Goal: Navigation & Orientation: Find specific page/section

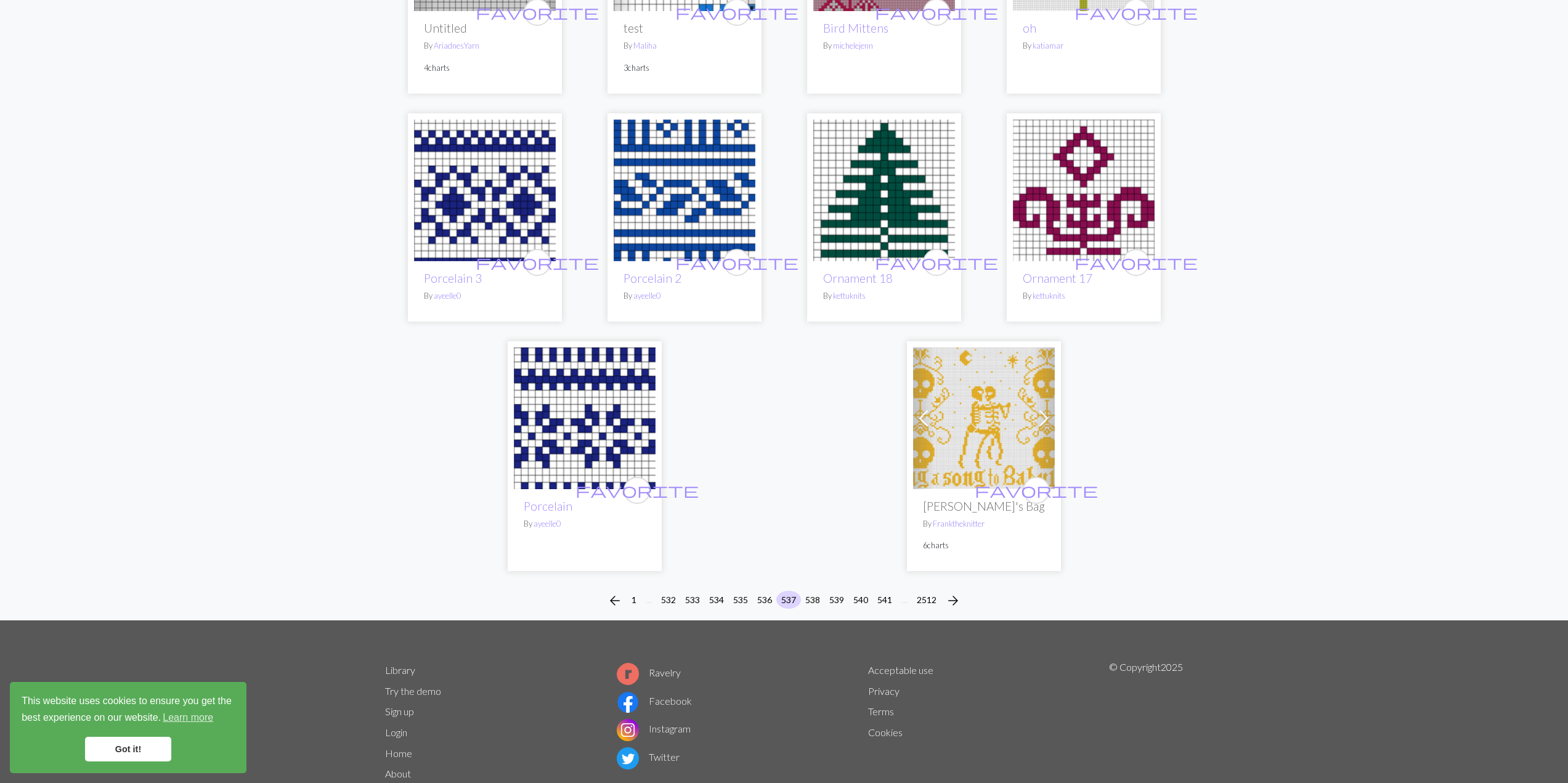
scroll to position [2820, 0]
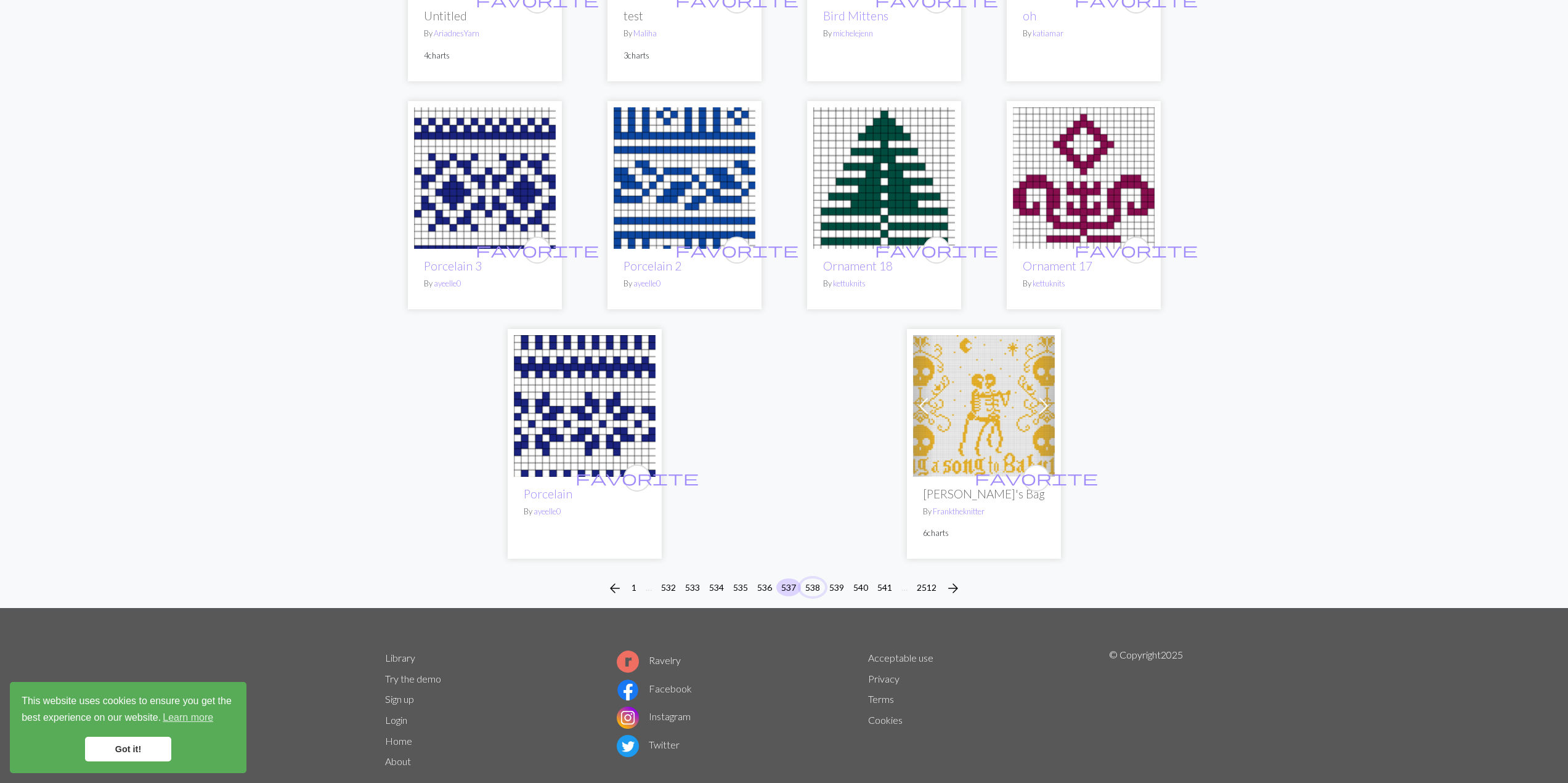
click at [812, 579] on button "538" at bounding box center [813, 587] width 25 height 18
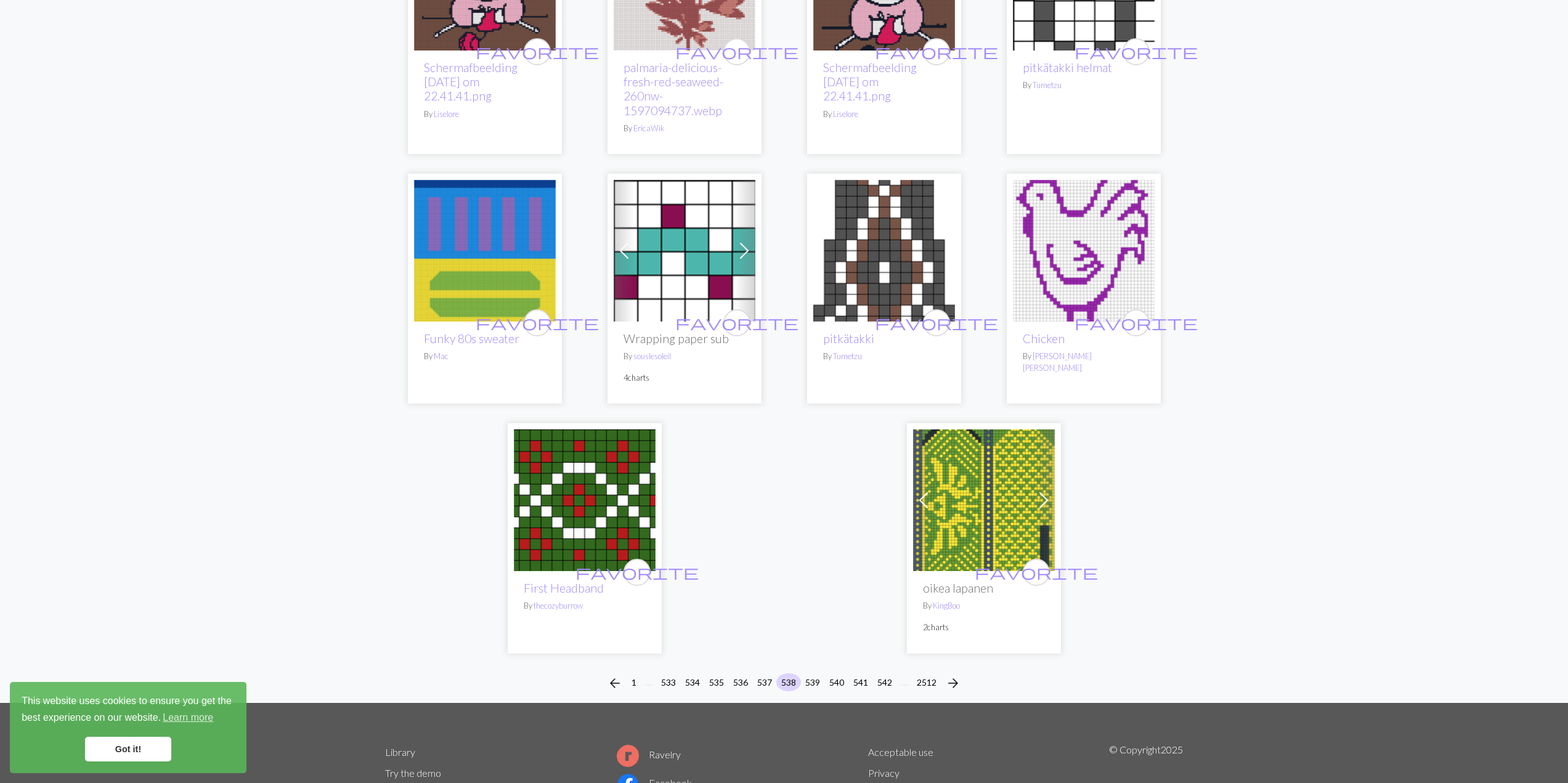
scroll to position [2753, 0]
click at [811, 675] on button "539" at bounding box center [813, 683] width 25 height 18
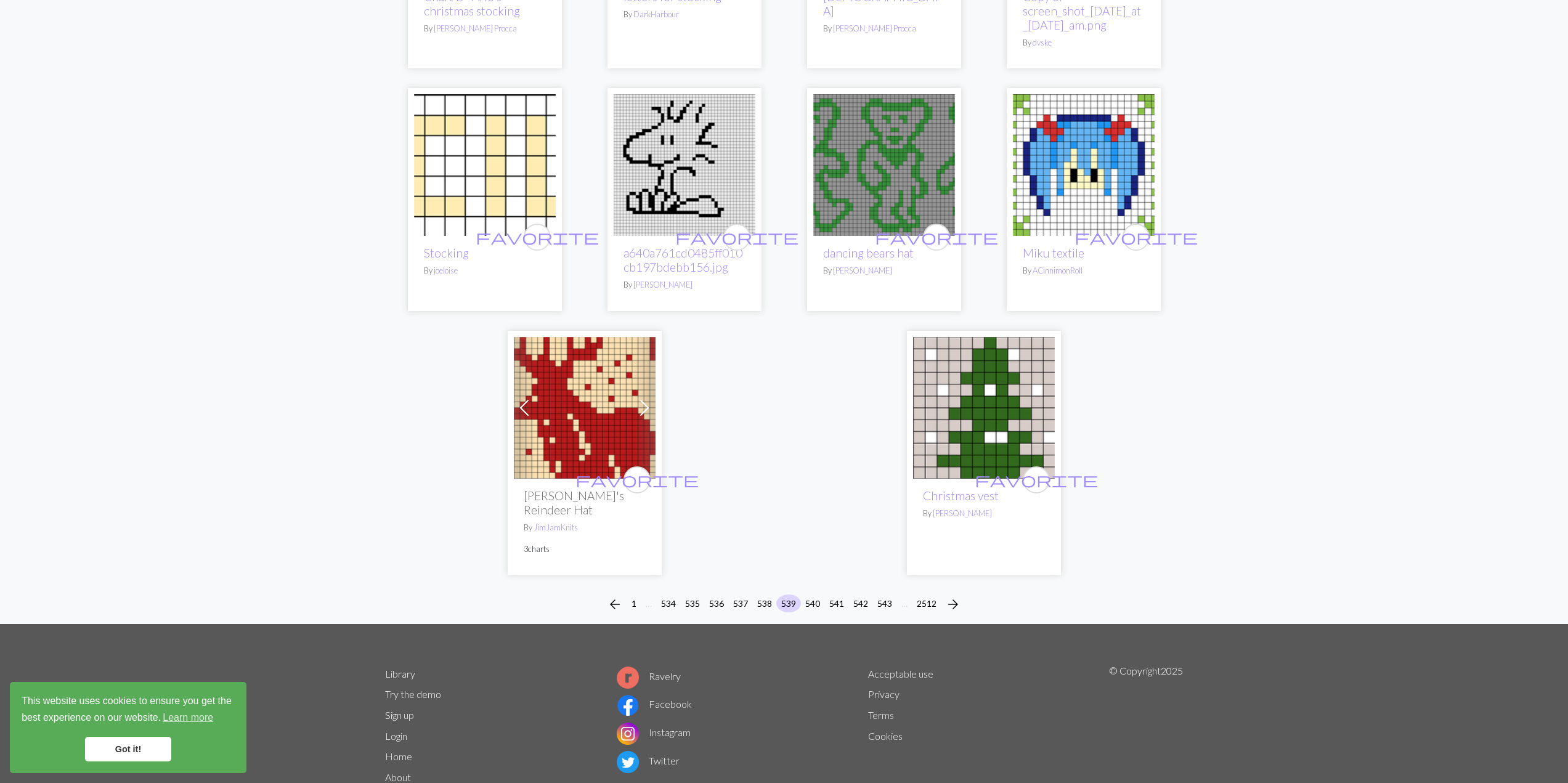
scroll to position [2920, 0]
click at [809, 594] on button "540" at bounding box center [813, 602] width 25 height 18
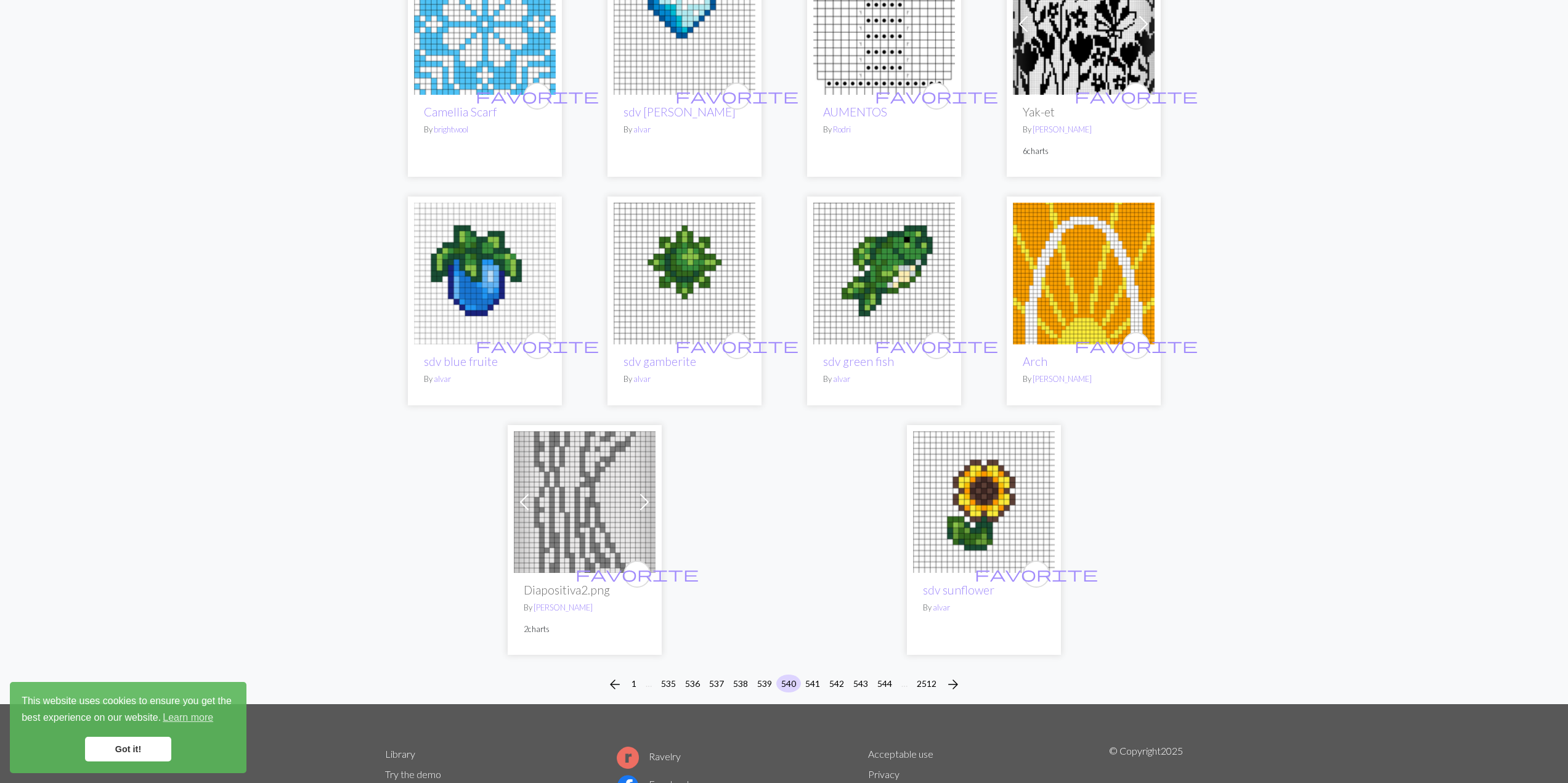
scroll to position [2773, 0]
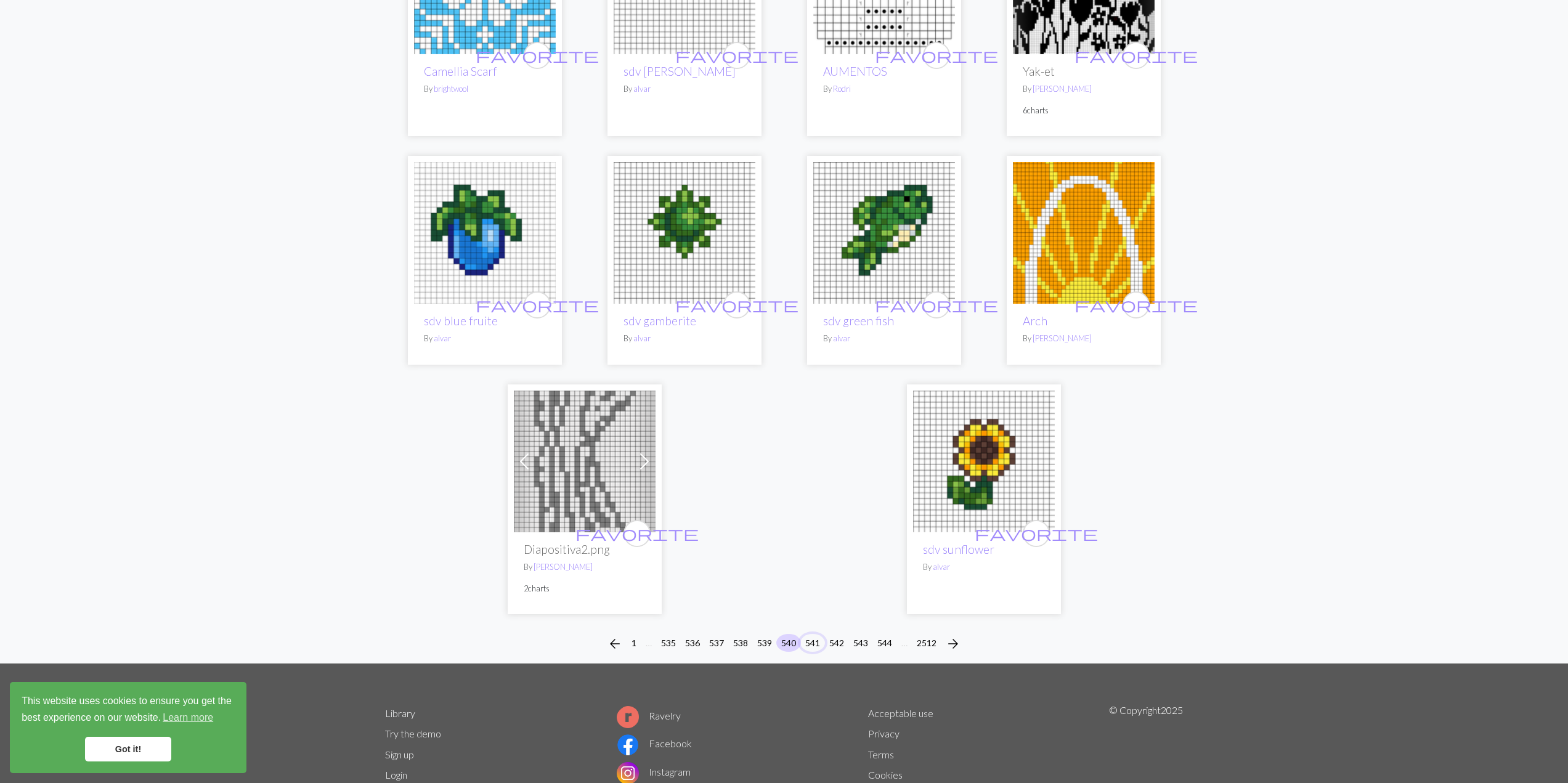
click at [815, 634] on button "541" at bounding box center [813, 643] width 25 height 18
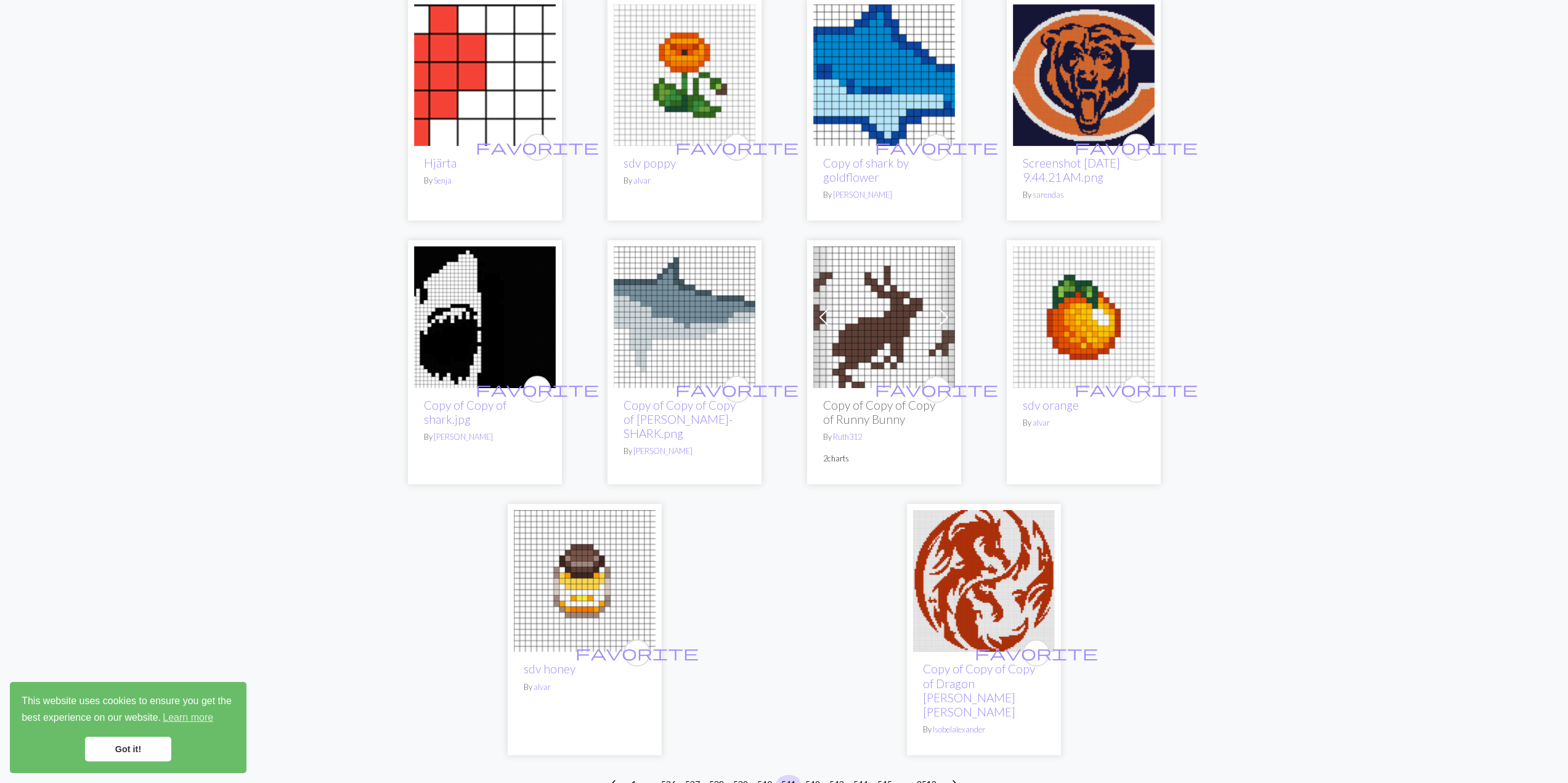
scroll to position [2848, 0]
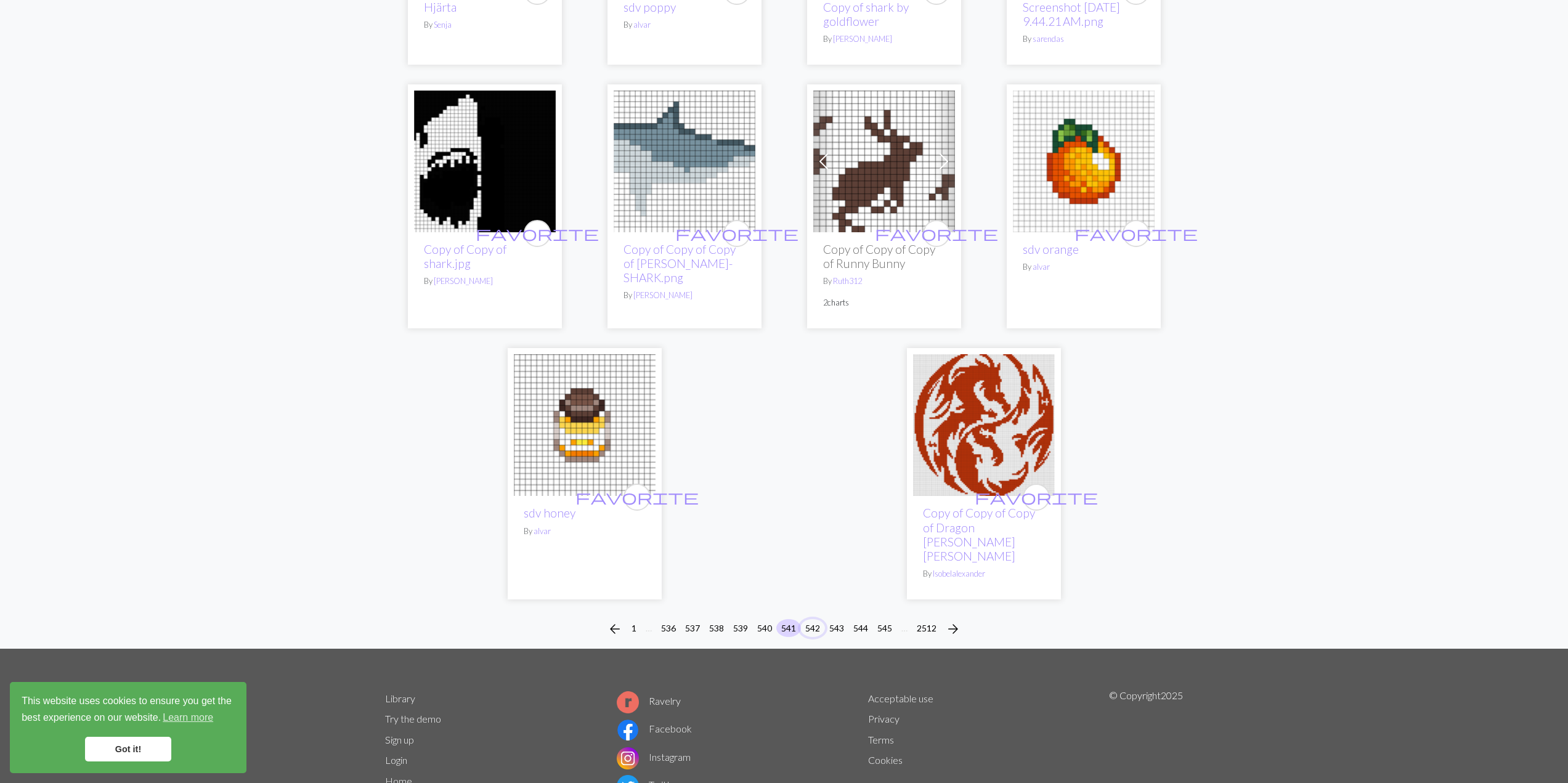
click at [815, 619] on button "542" at bounding box center [813, 628] width 25 height 18
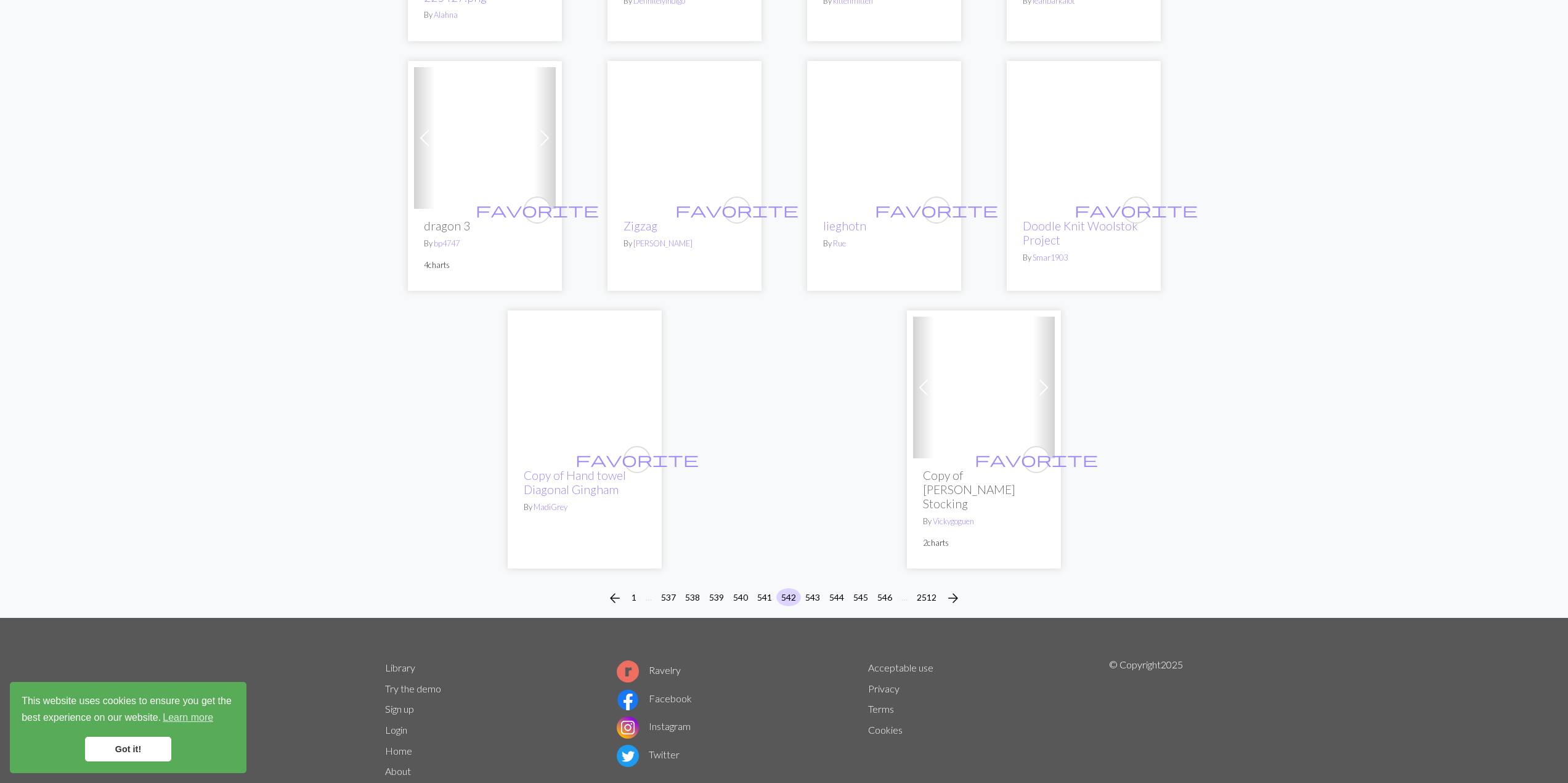
scroll to position [3006, 0]
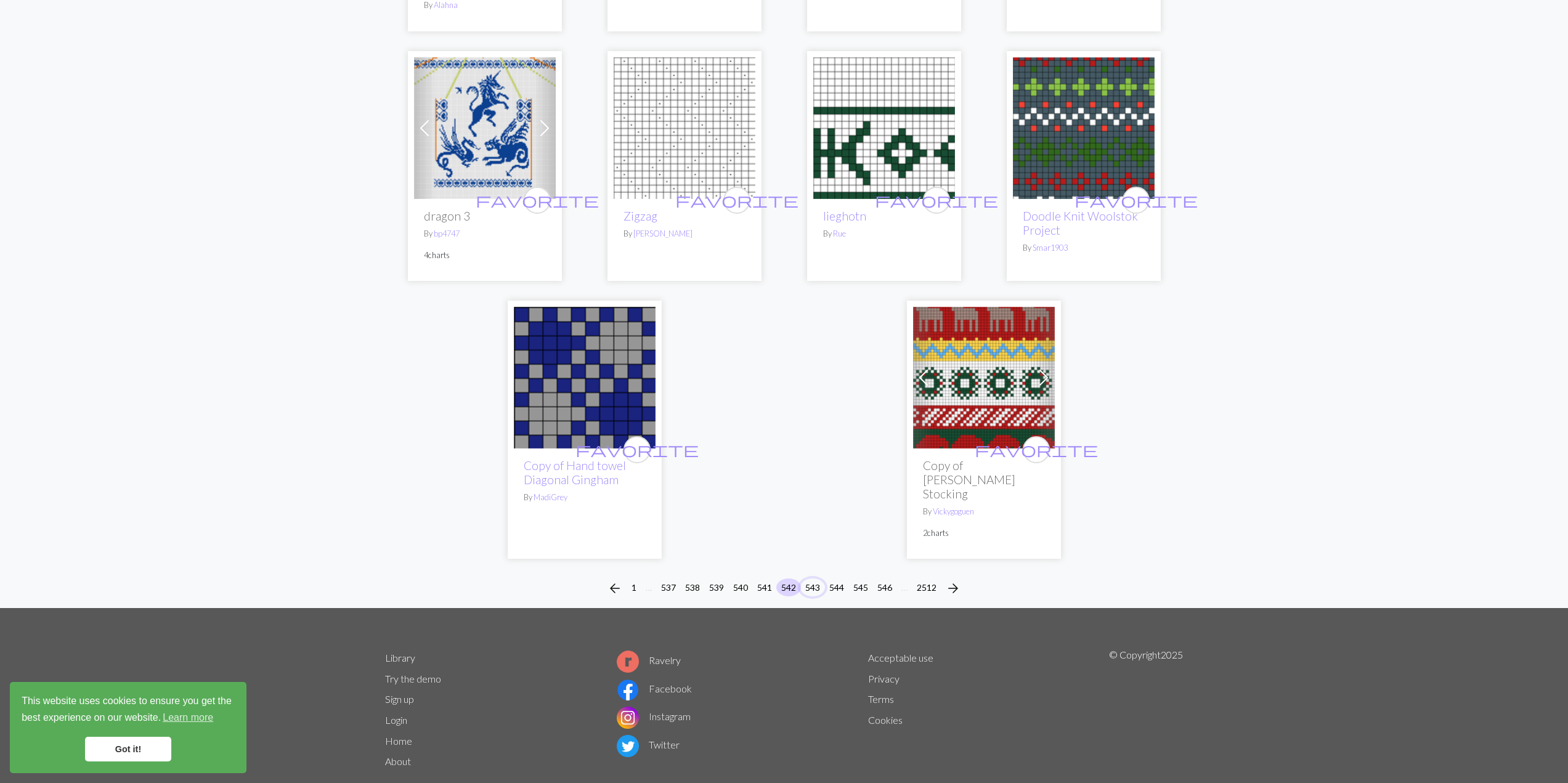
click at [812, 579] on button "543" at bounding box center [813, 587] width 25 height 18
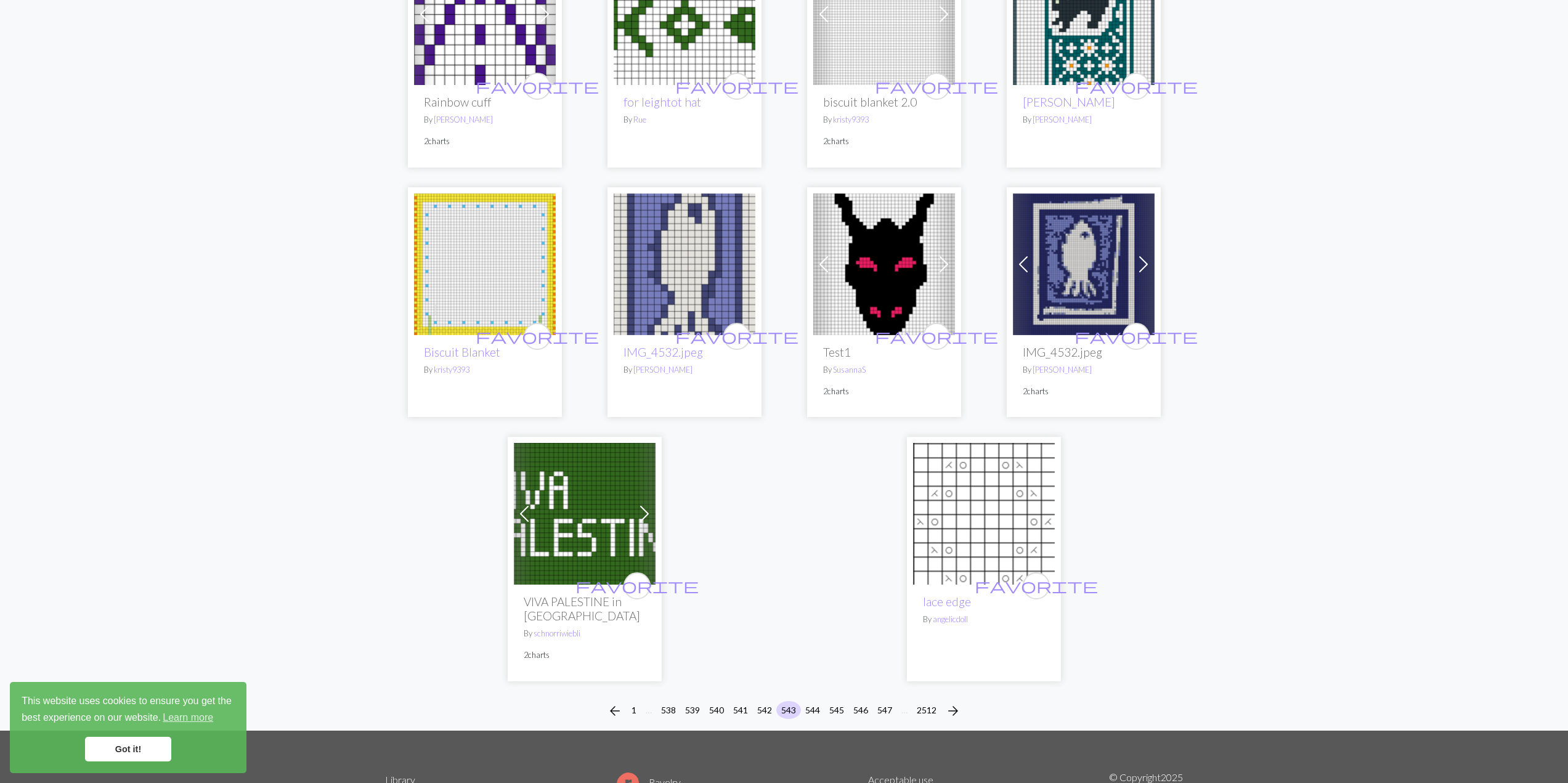
scroll to position [2876, 0]
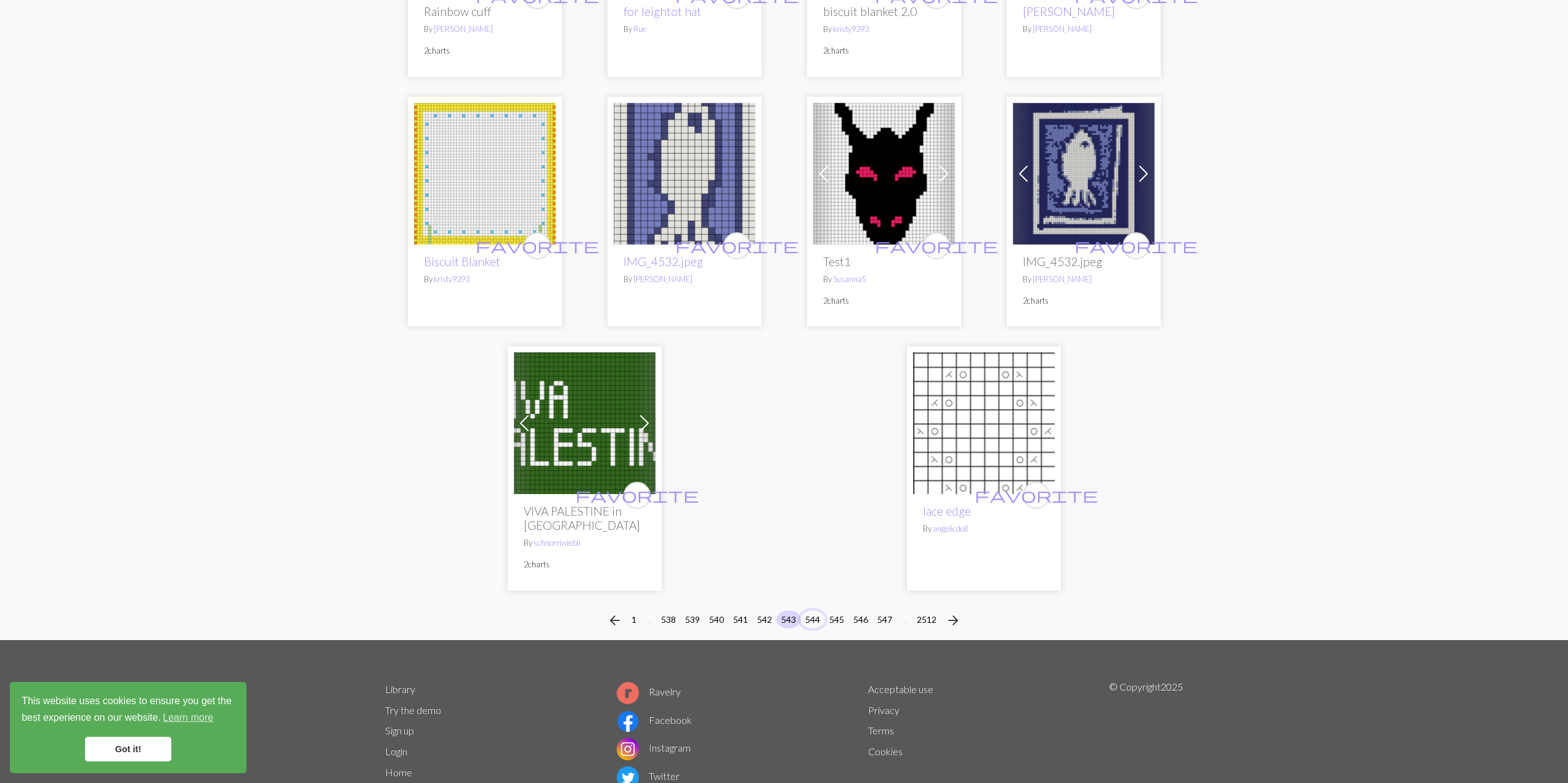
click at [815, 610] on button "544" at bounding box center [813, 619] width 25 height 18
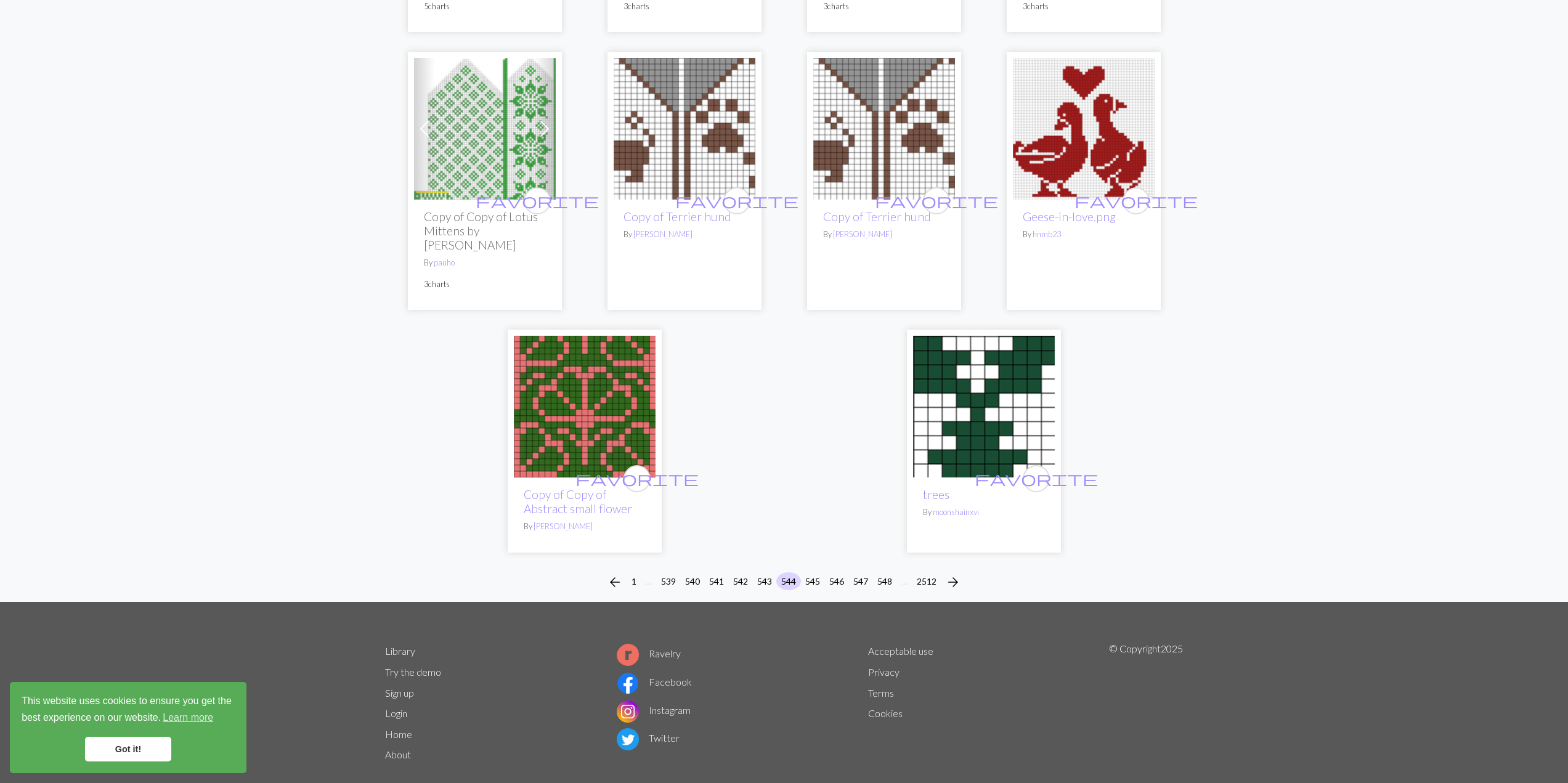
scroll to position [2999, 0]
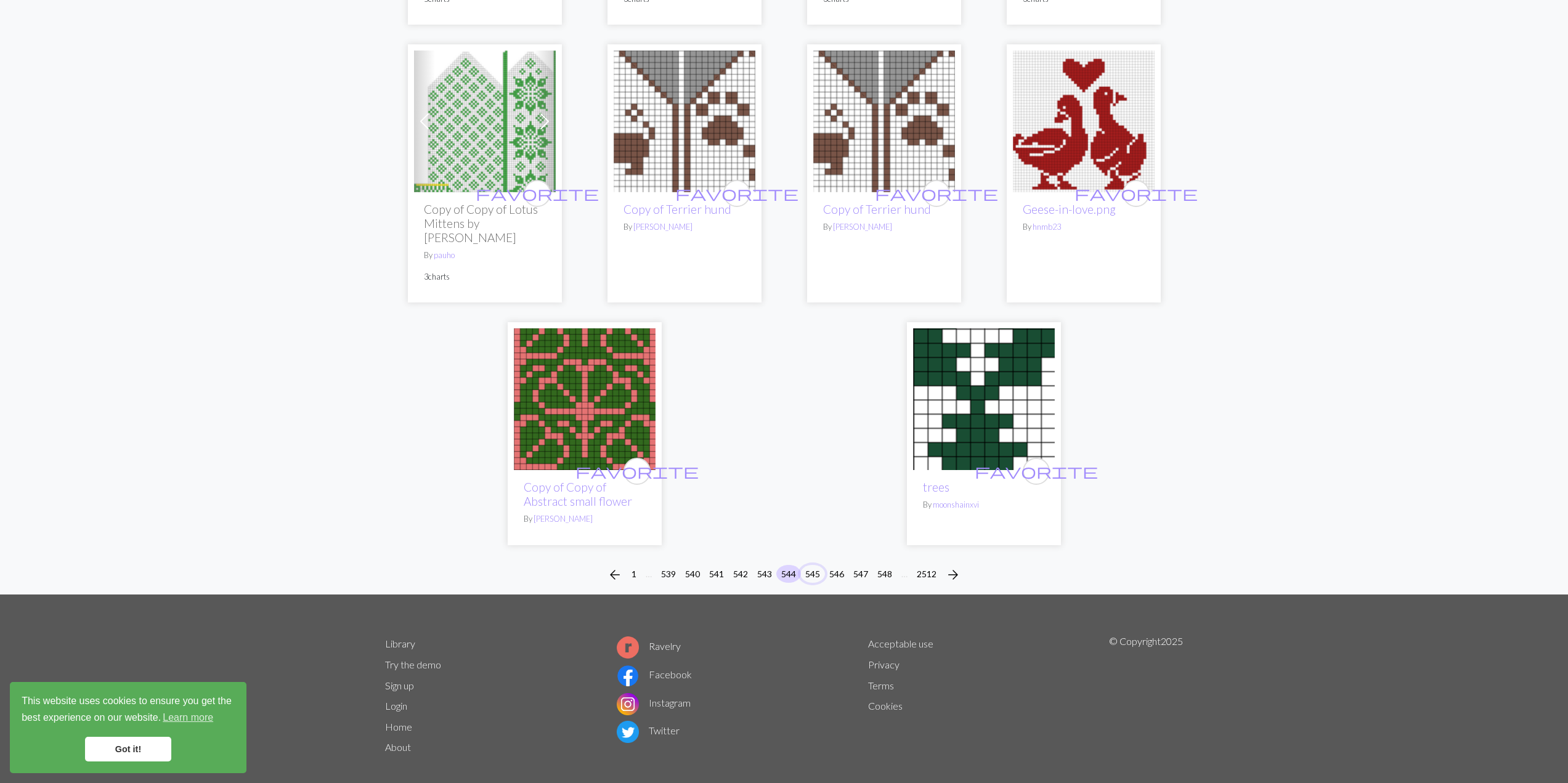
click at [816, 565] on button "545" at bounding box center [813, 574] width 25 height 18
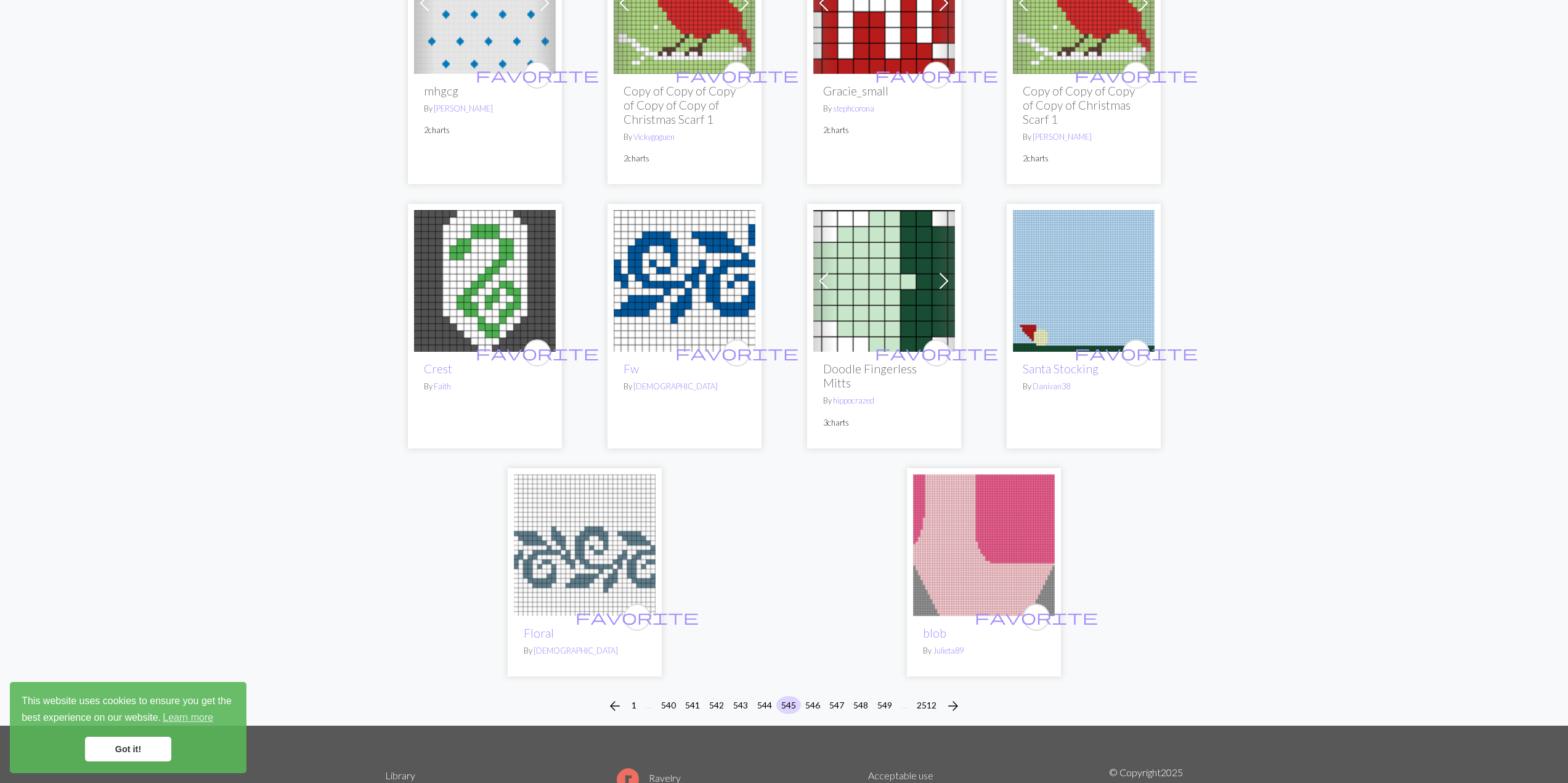
scroll to position [2874, 0]
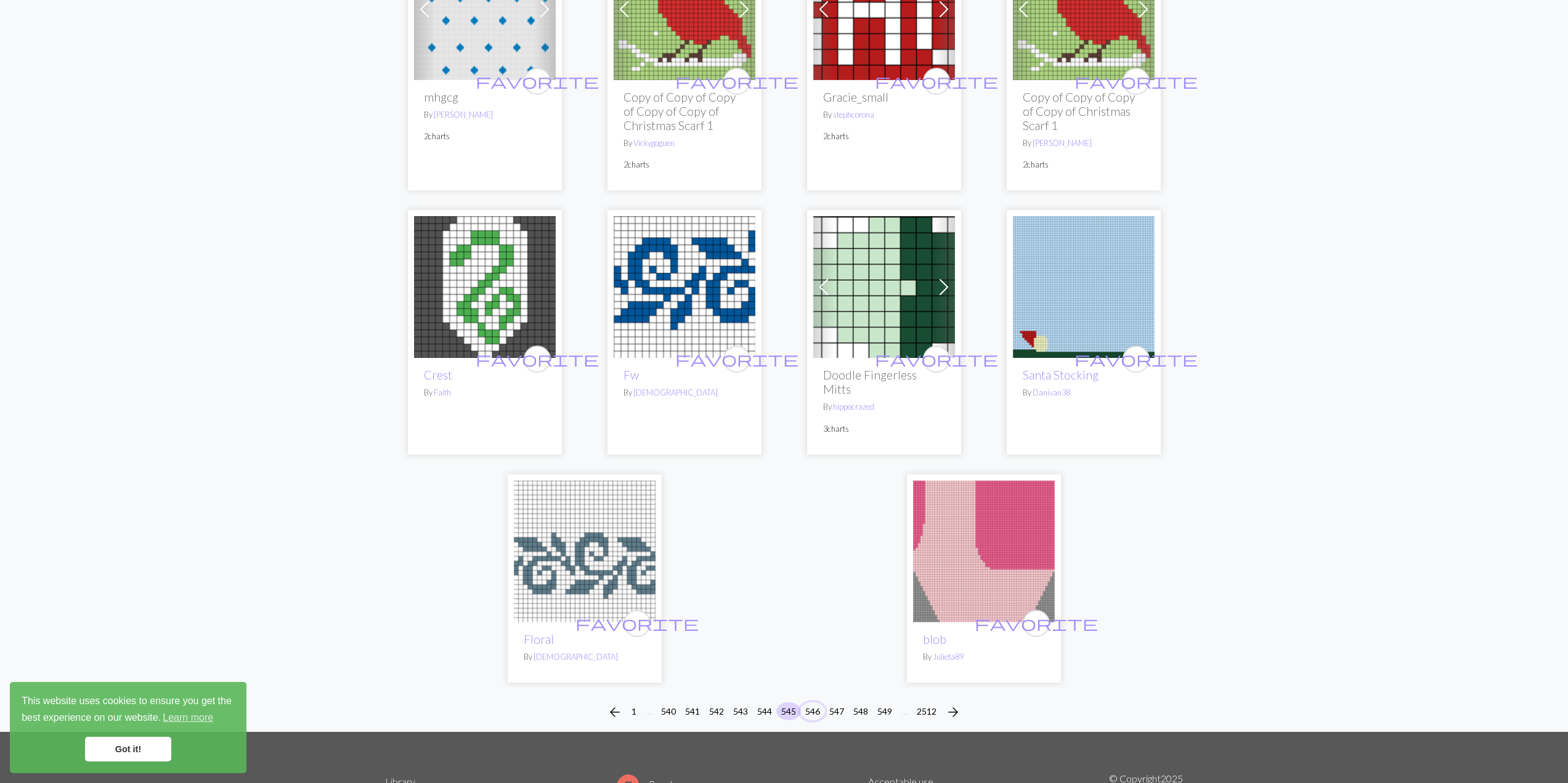
click at [813, 703] on button "546" at bounding box center [813, 711] width 25 height 18
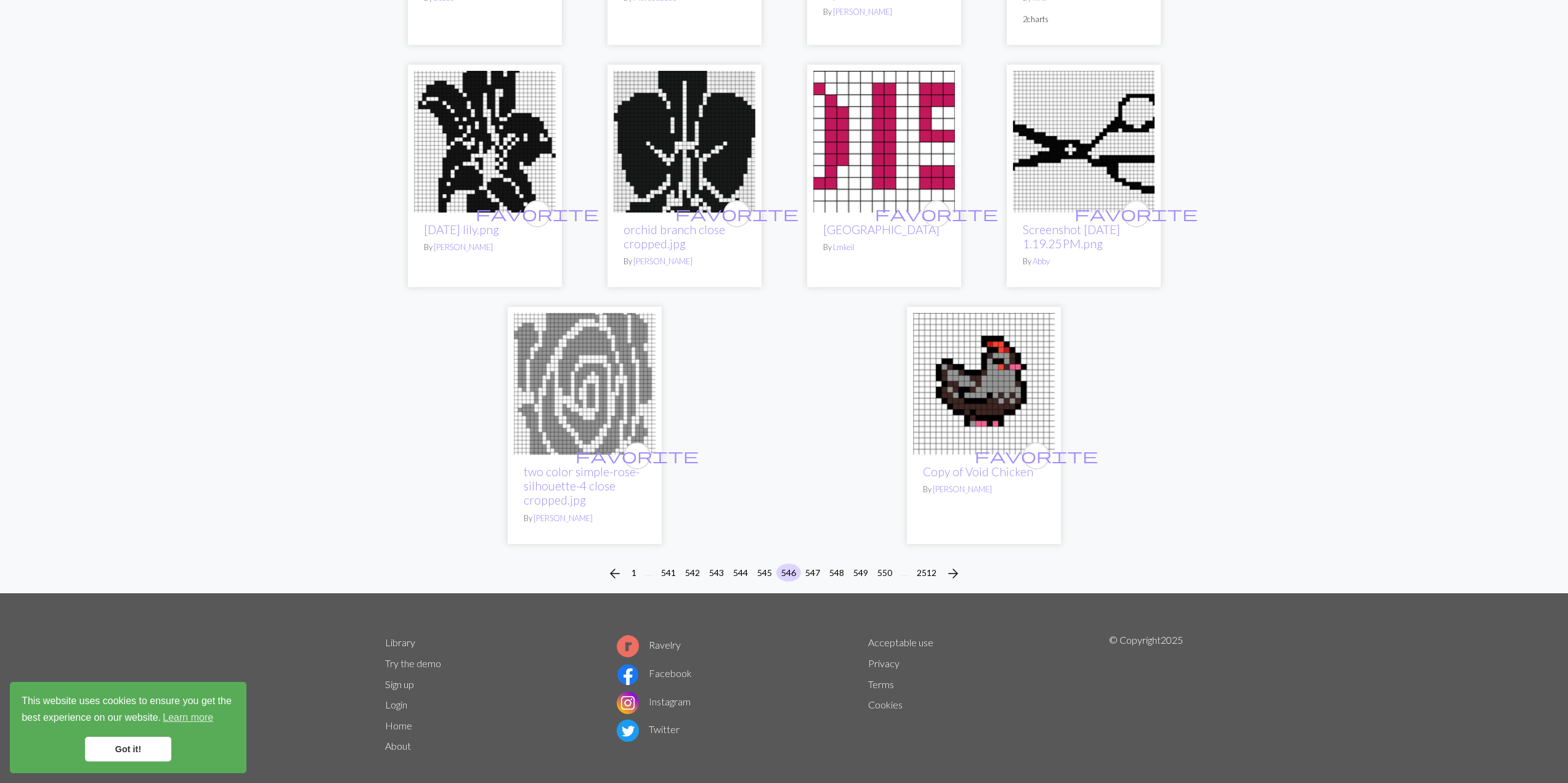
scroll to position [2877, 0]
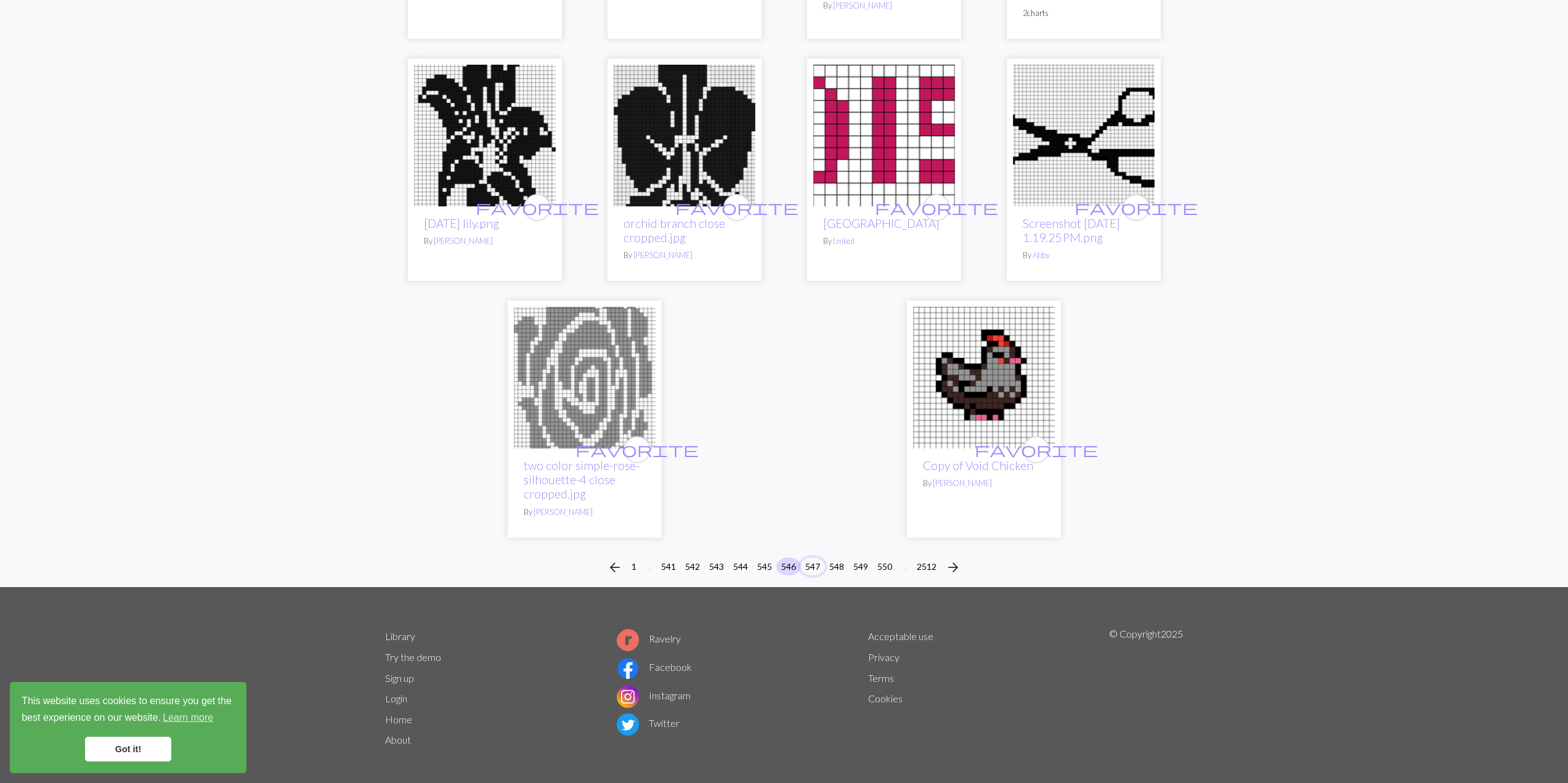
click at [815, 559] on button "547" at bounding box center [813, 566] width 25 height 18
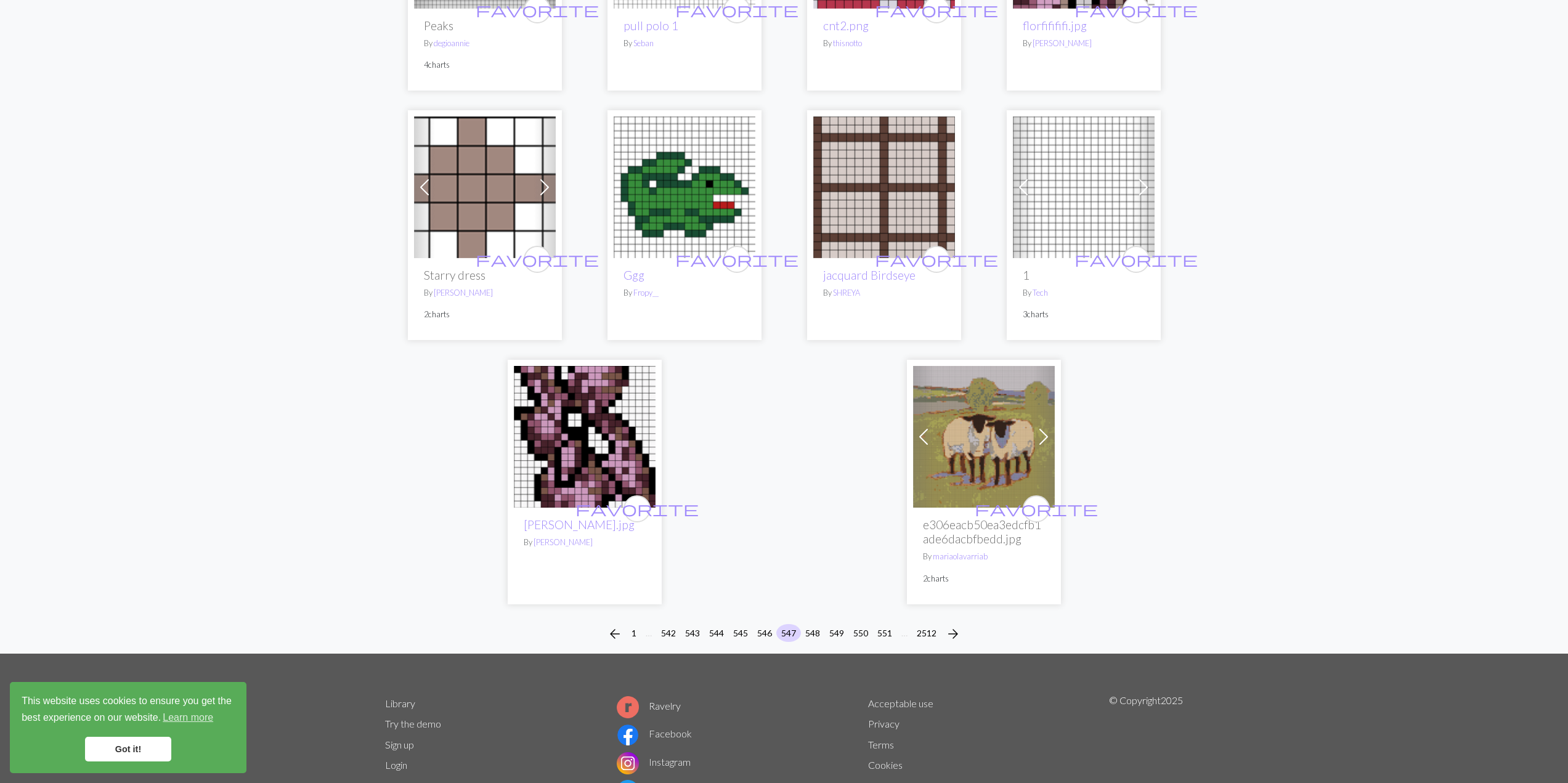
scroll to position [2873, 0]
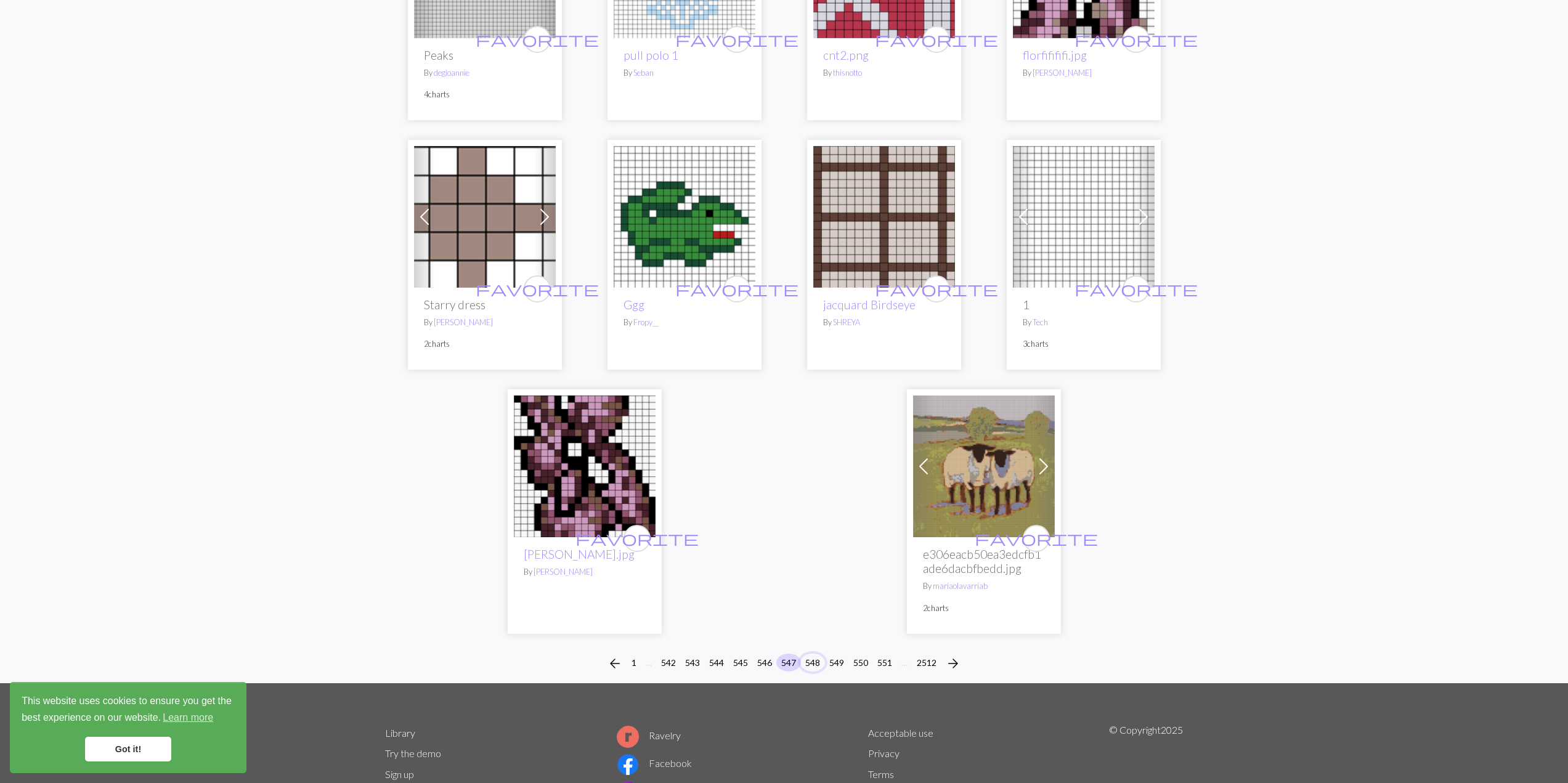
click at [818, 662] on button "548" at bounding box center [813, 662] width 25 height 18
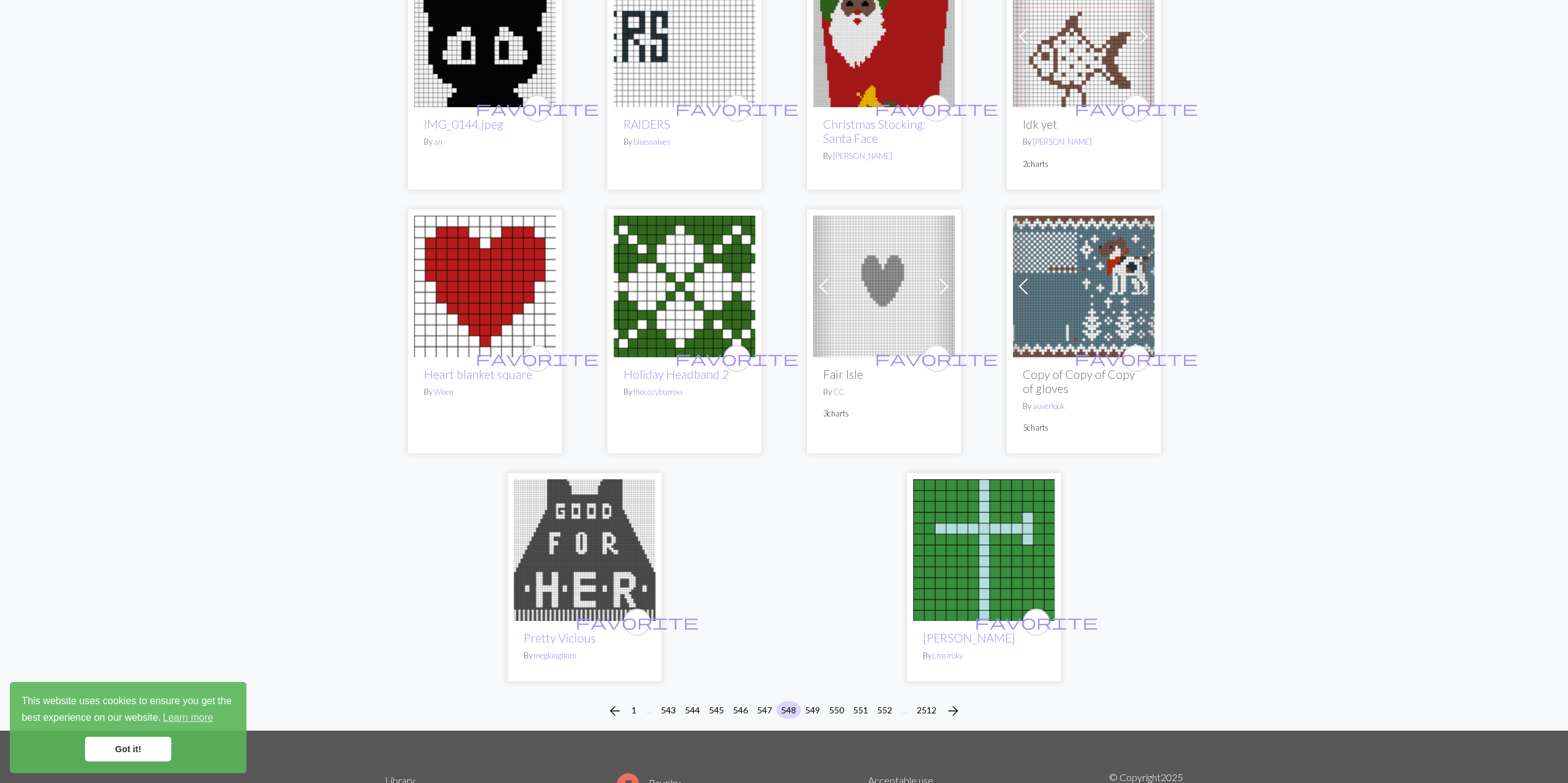
scroll to position [2773, 0]
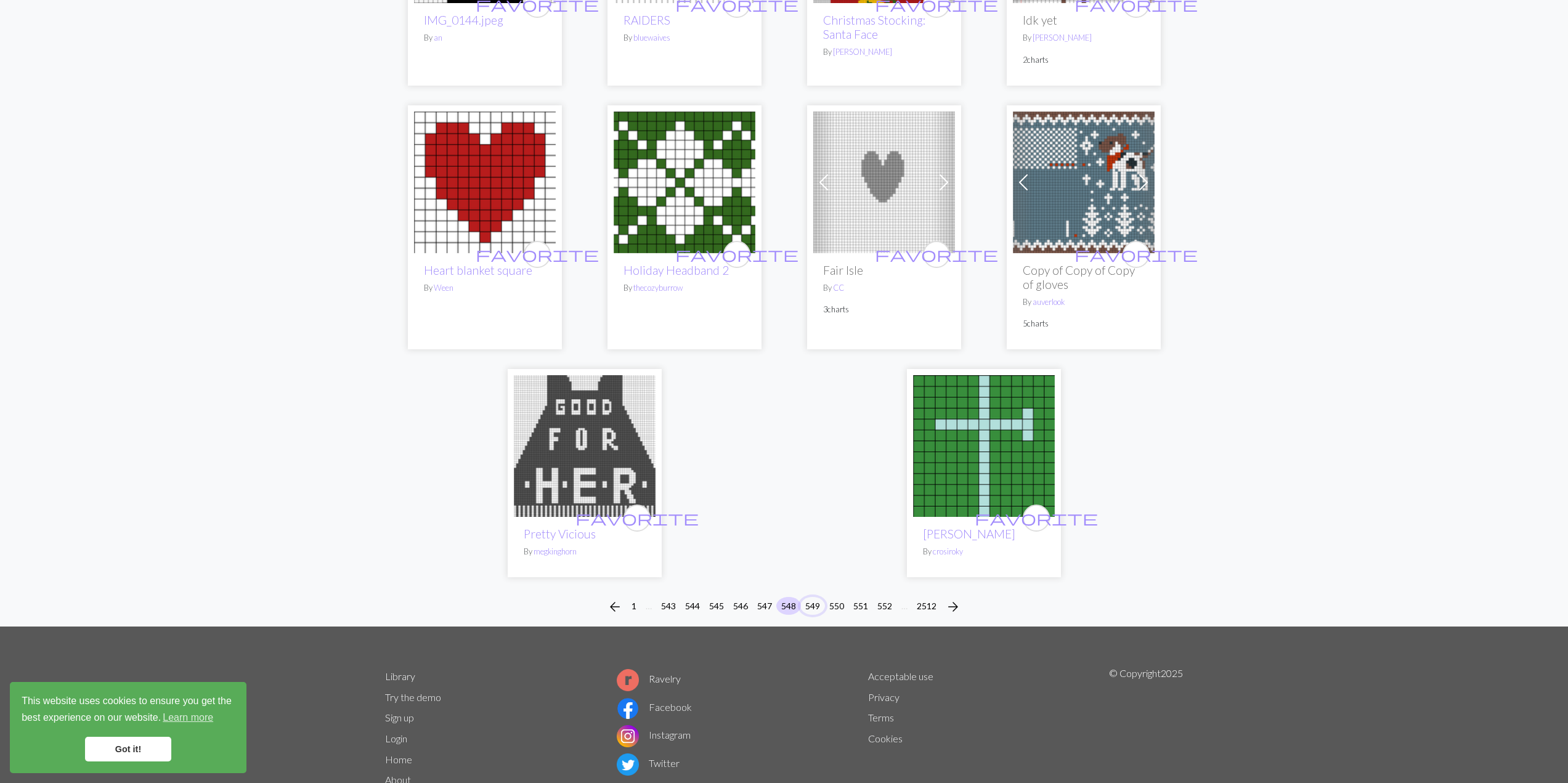
click at [817, 597] on button "549" at bounding box center [813, 606] width 25 height 18
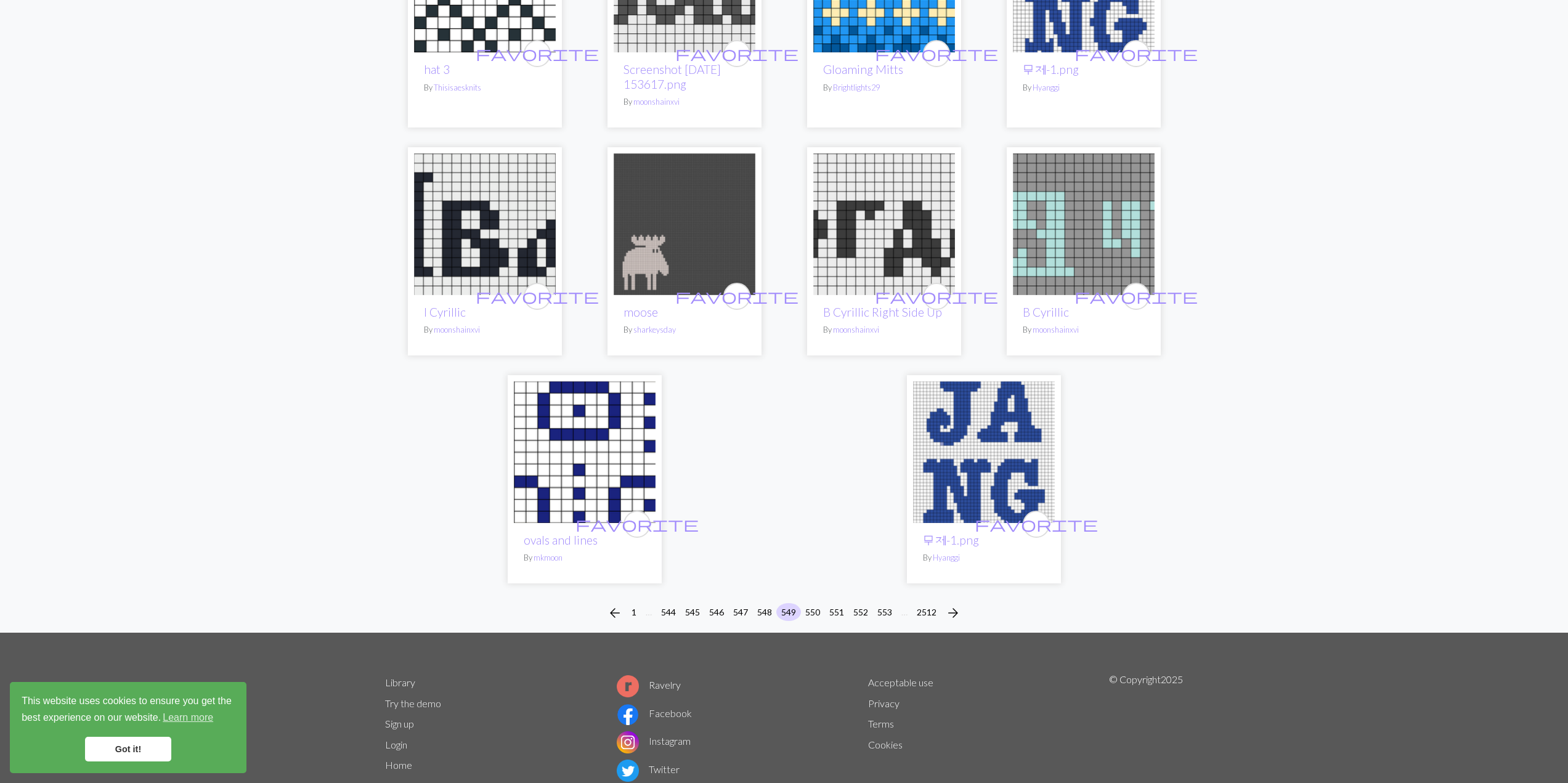
scroll to position [2741, 0]
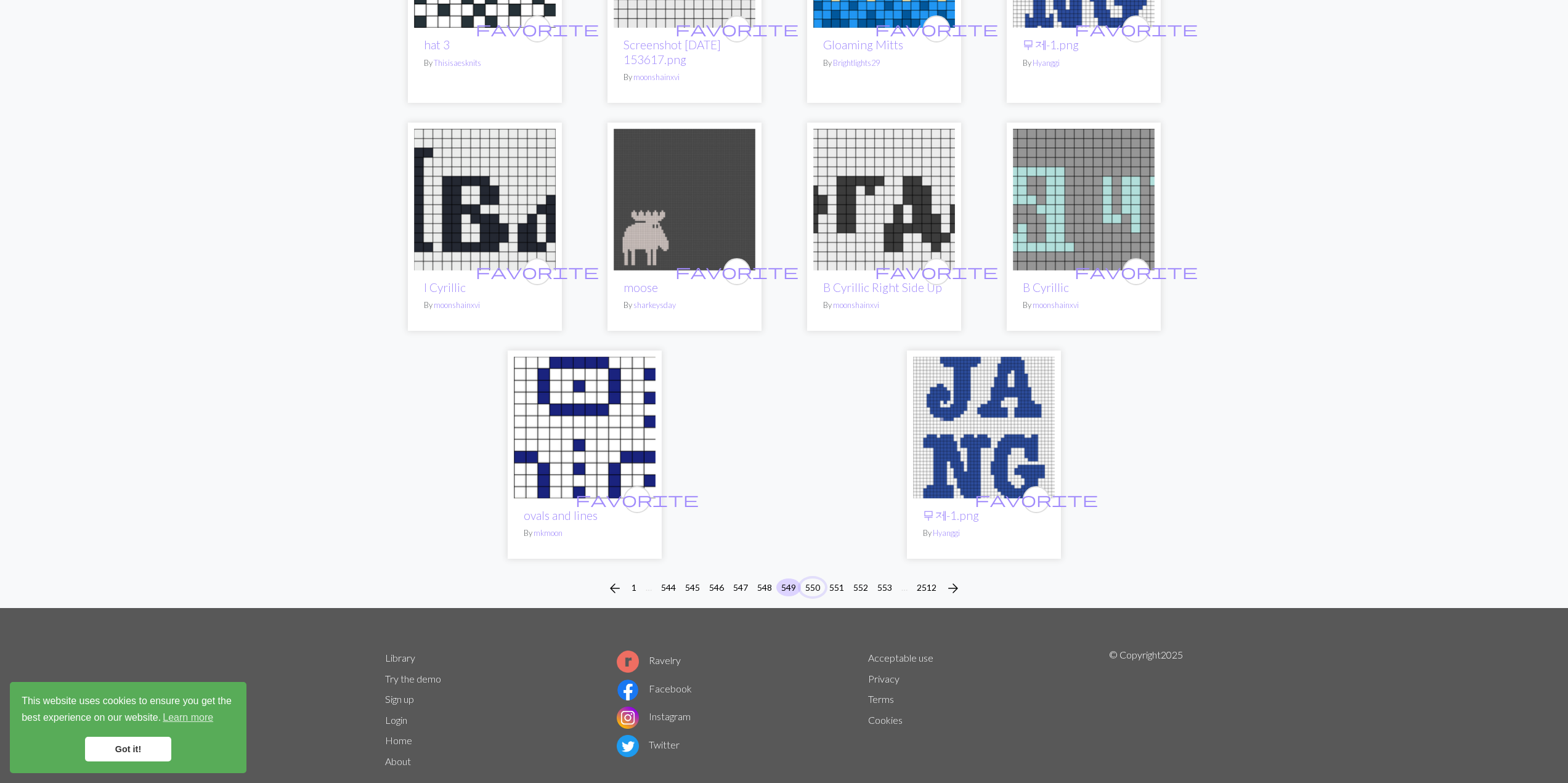
click at [813, 579] on button "550" at bounding box center [813, 587] width 25 height 18
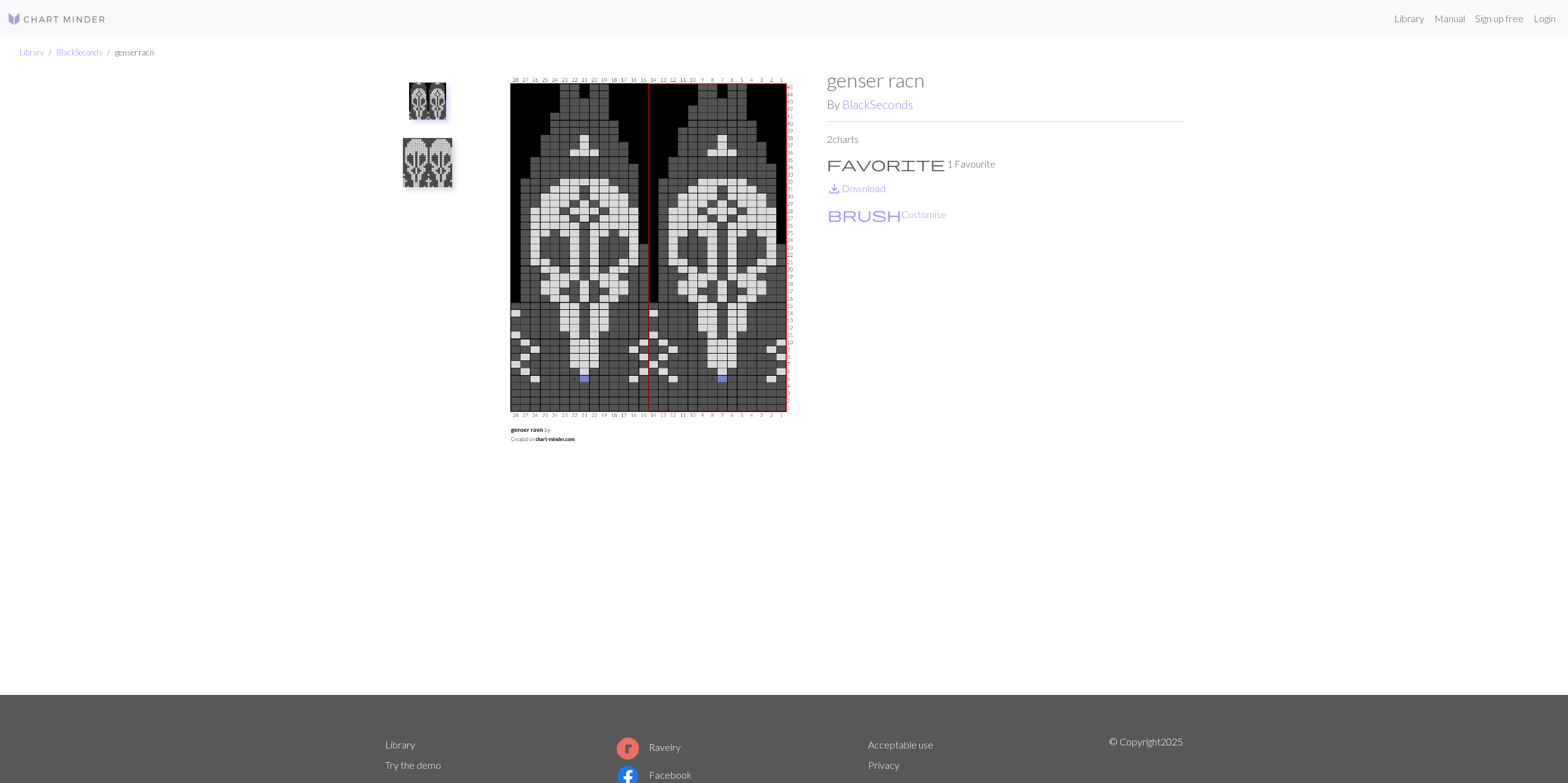
click at [422, 158] on img at bounding box center [428, 163] width 49 height 49
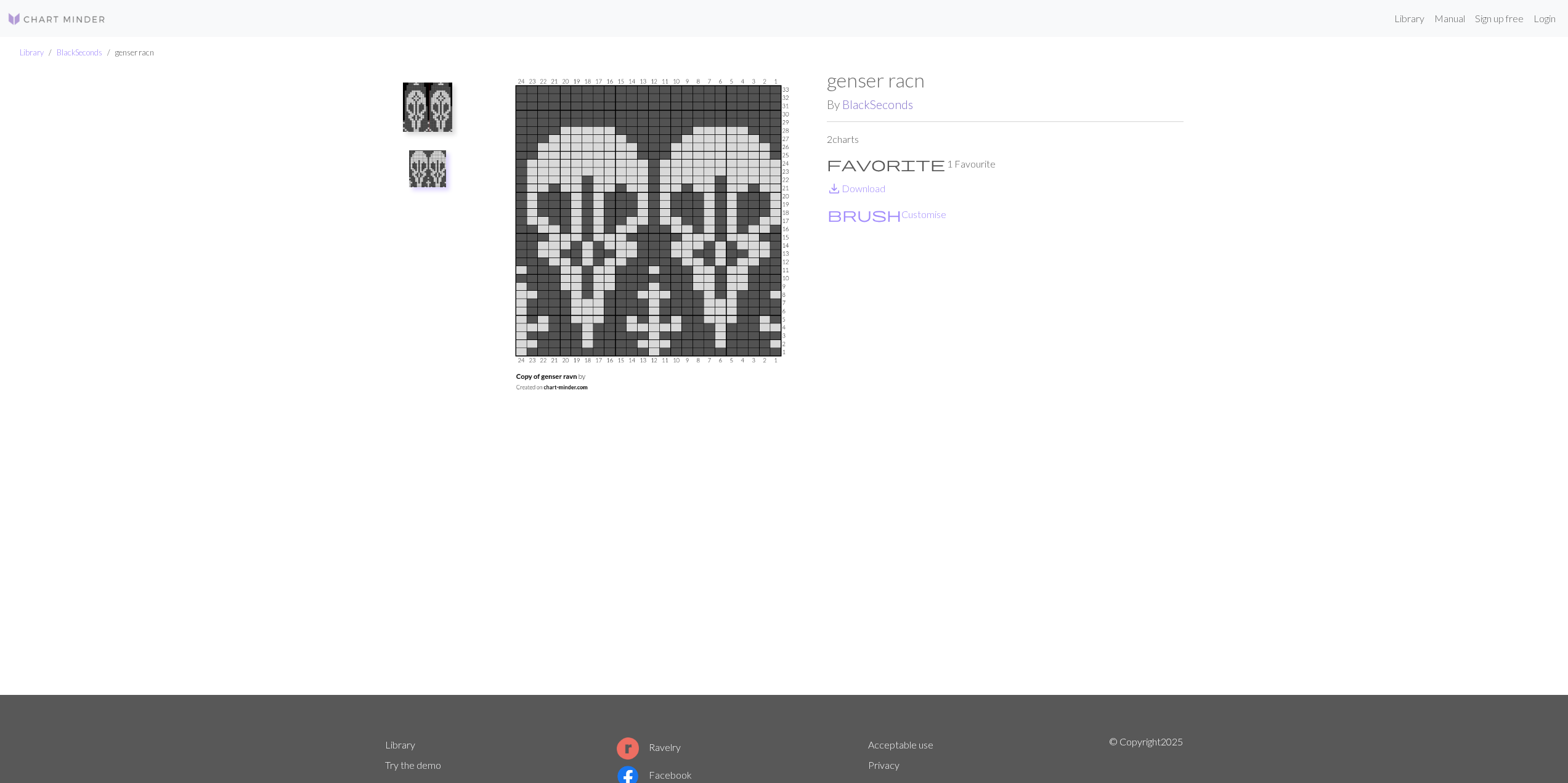
click at [863, 111] on link "BlackSeconds" at bounding box center [878, 105] width 71 height 14
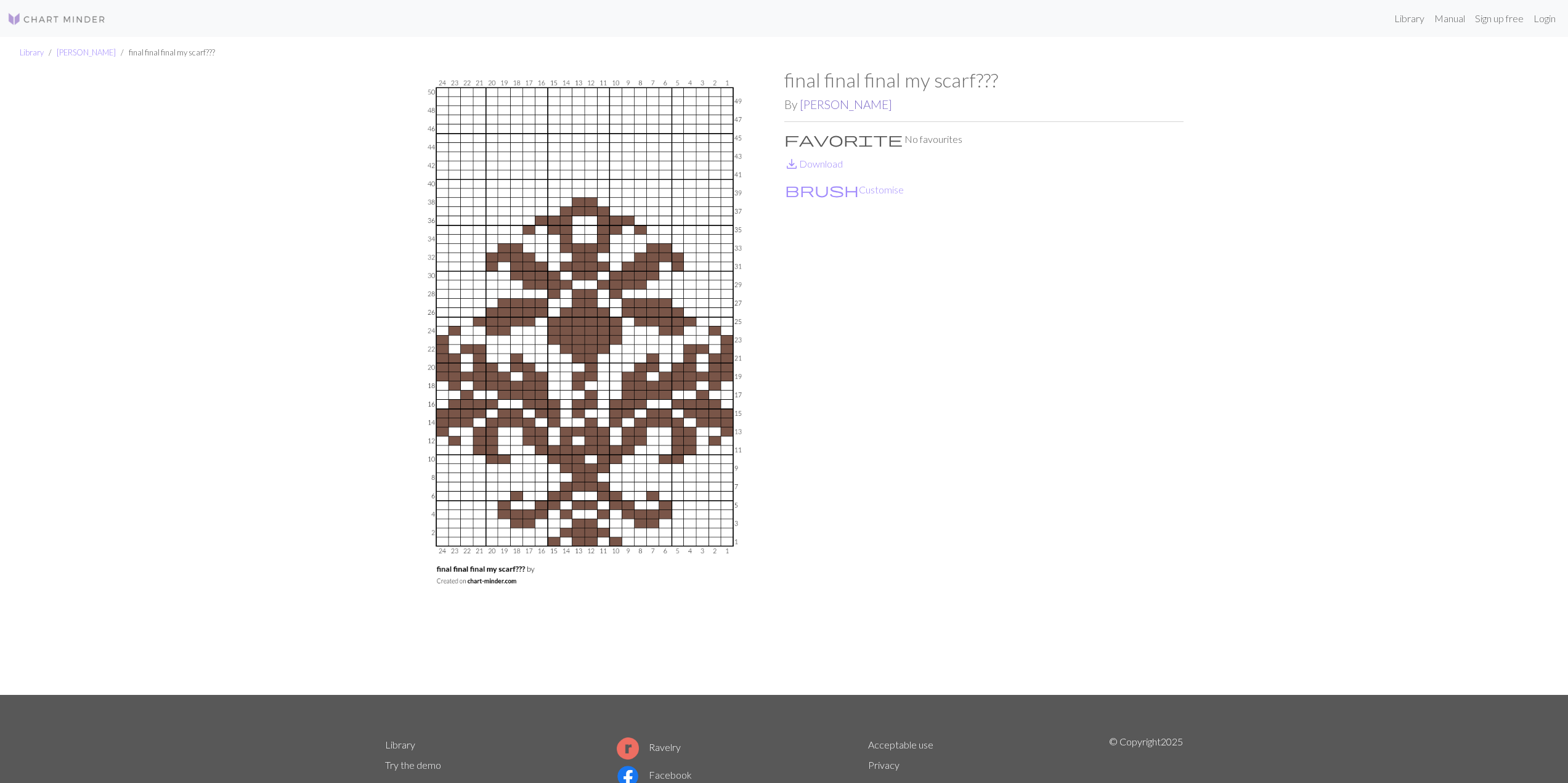
click at [856, 111] on link "[PERSON_NAME]" at bounding box center [846, 105] width 92 height 14
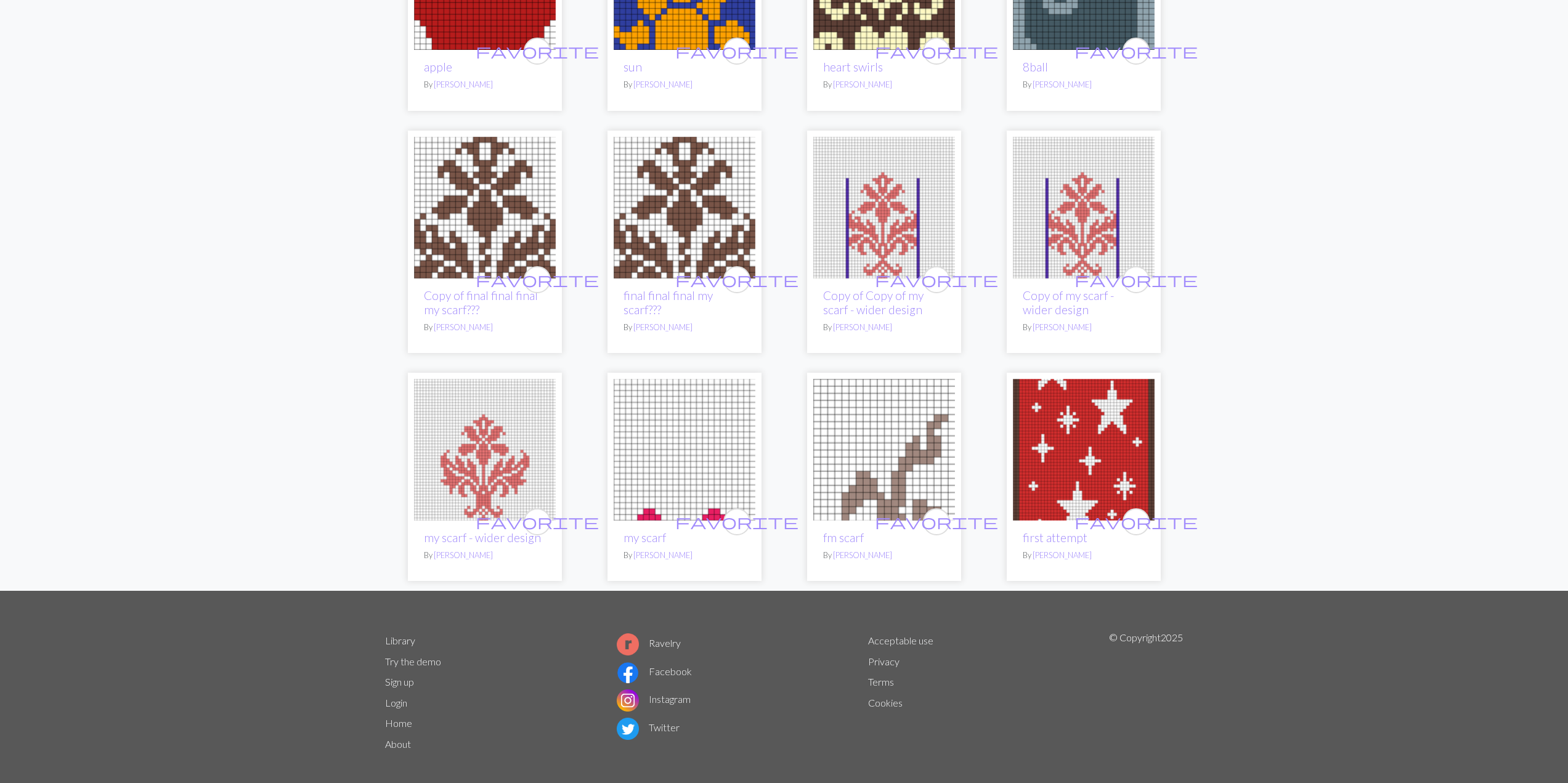
scroll to position [573, 0]
